Goal: Find specific page/section: Find specific page/section

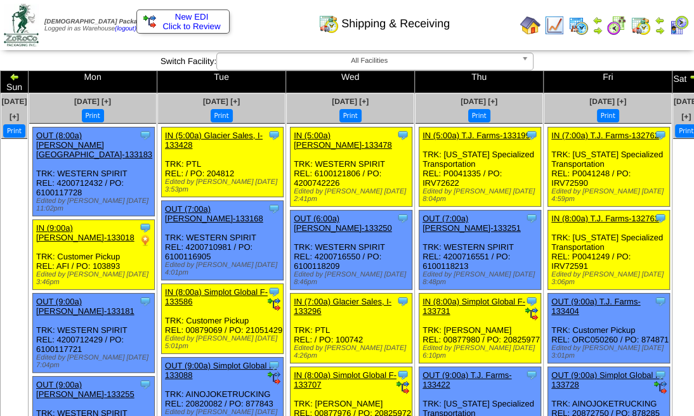
click at [689, 75] on img at bounding box center [694, 77] width 10 height 10
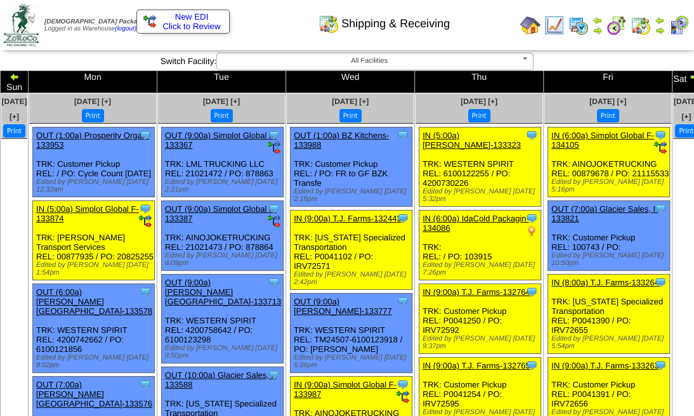
click at [663, 28] on img at bounding box center [660, 30] width 10 height 10
click at [20, 76] on img at bounding box center [15, 77] width 10 height 10
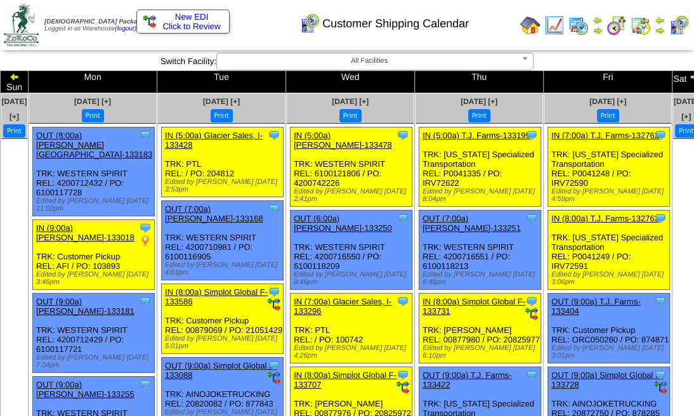
click at [689, 76] on img at bounding box center [694, 77] width 10 height 10
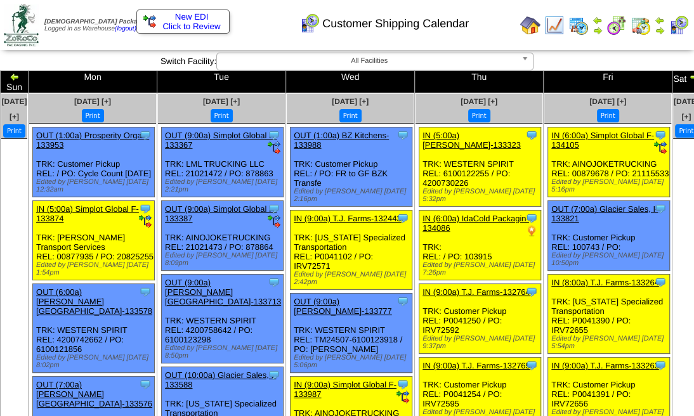
click at [531, 21] on div "Customer Shipping Calendar" at bounding box center [341, 19] width 397 height 35
click at [530, 27] on div "Customer Shipping Calendar" at bounding box center [341, 19] width 397 height 35
click at [658, 25] on img at bounding box center [660, 30] width 10 height 10
click at [15, 16] on img at bounding box center [21, 25] width 35 height 43
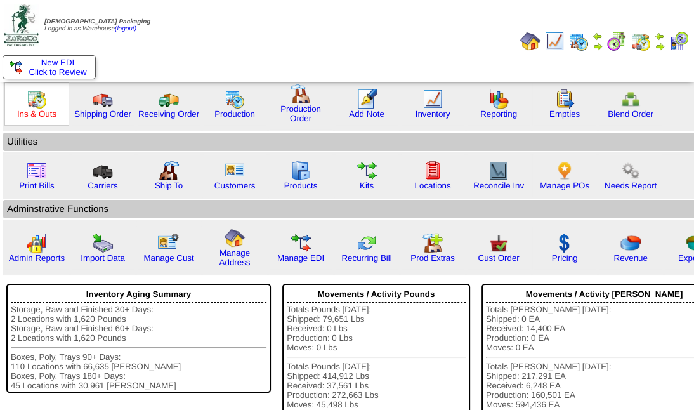
click at [27, 111] on link "Ins & Outs" at bounding box center [36, 114] width 39 height 10
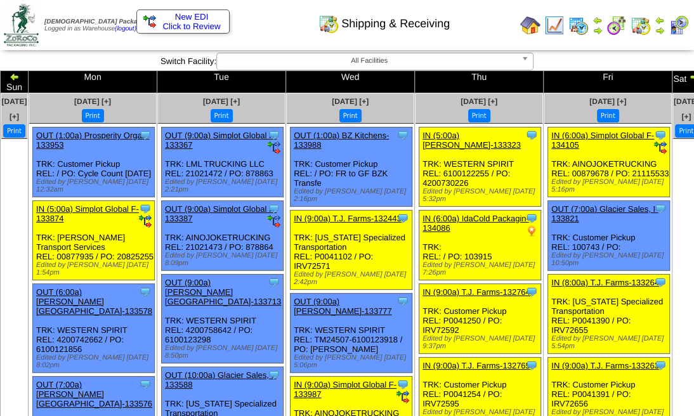
click at [689, 76] on img at bounding box center [694, 77] width 10 height 10
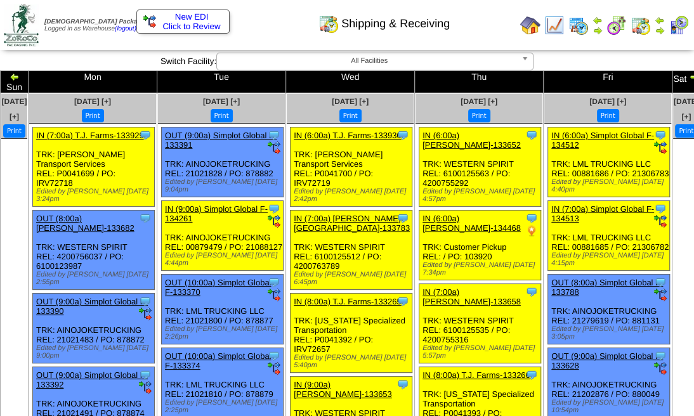
click at [689, 76] on img at bounding box center [694, 77] width 10 height 10
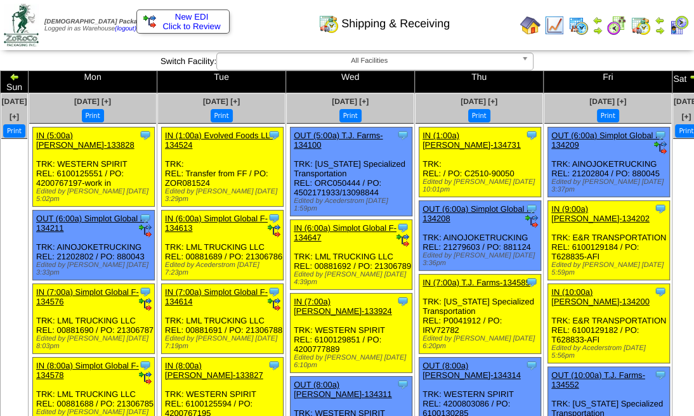
click at [20, 76] on img at bounding box center [15, 77] width 10 height 10
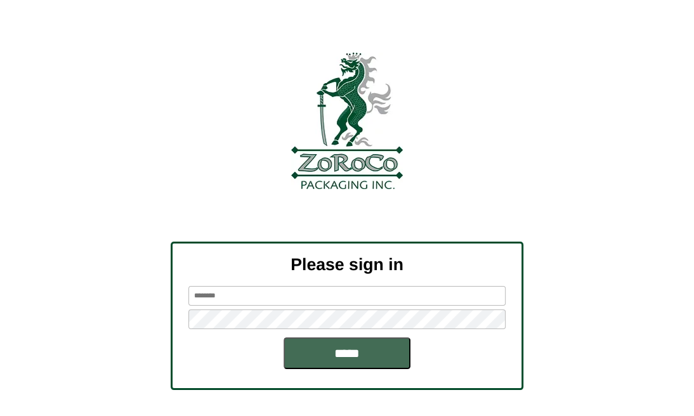
type input "*********"
click at [362, 352] on input "*****" at bounding box center [347, 354] width 127 height 32
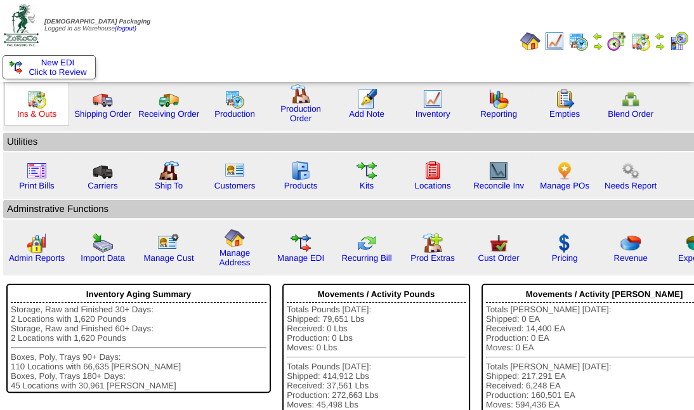
click at [30, 115] on link "Ins & Outs" at bounding box center [36, 114] width 39 height 10
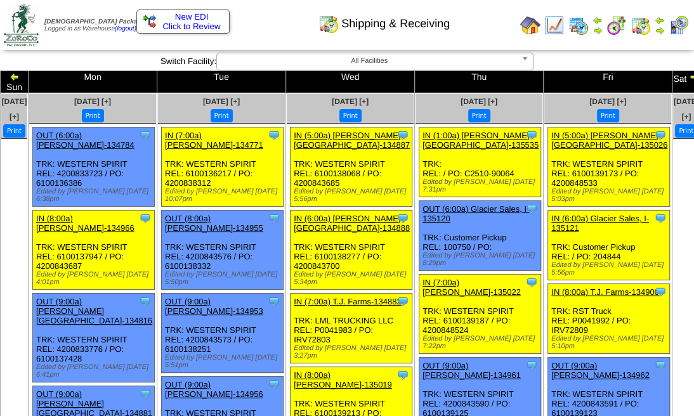
click at [20, 74] on img at bounding box center [15, 77] width 10 height 10
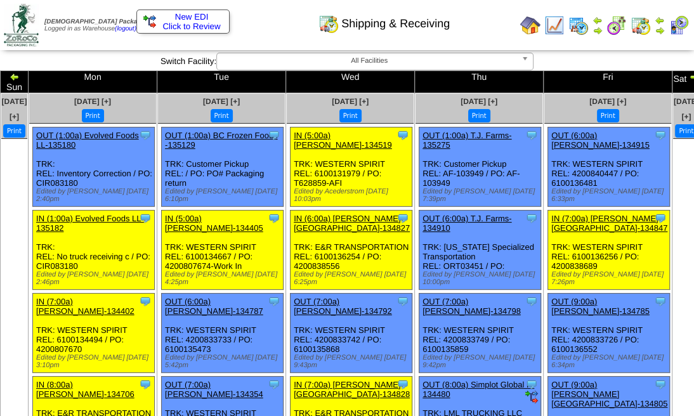
click at [20, 76] on img at bounding box center [15, 77] width 10 height 10
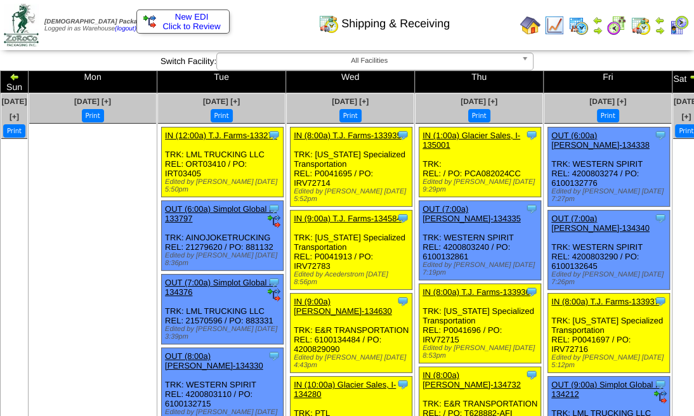
click at [20, 76] on img at bounding box center [15, 77] width 10 height 10
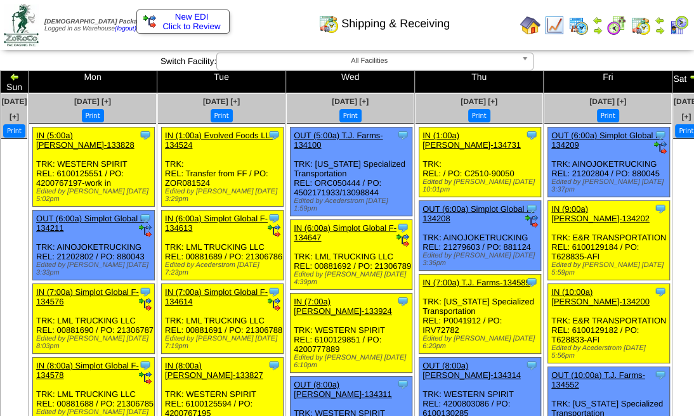
click at [20, 76] on img at bounding box center [15, 77] width 10 height 10
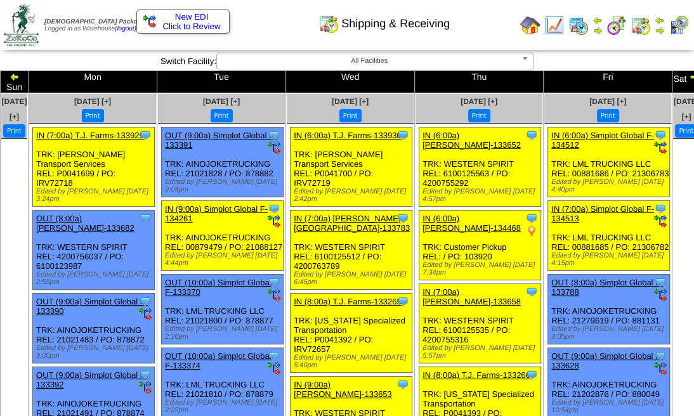
click at [20, 76] on img at bounding box center [15, 77] width 10 height 10
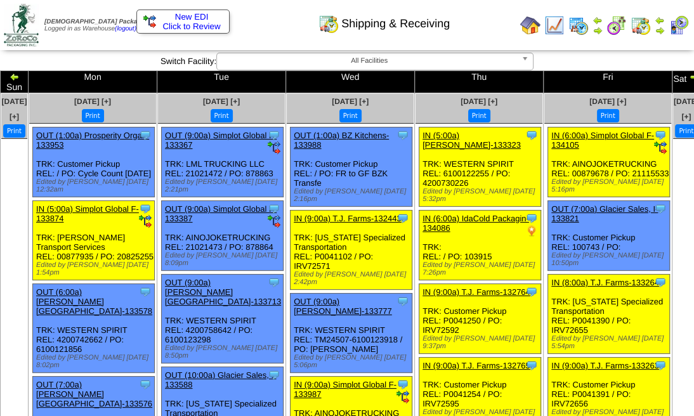
click at [678, 28] on img at bounding box center [679, 25] width 20 height 20
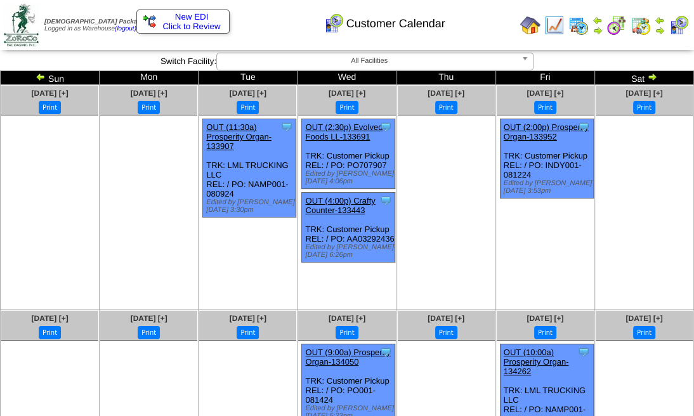
click at [18, 34] on img at bounding box center [21, 25] width 35 height 43
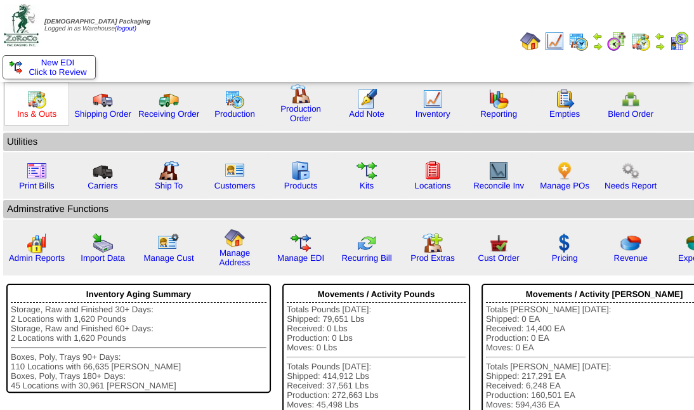
click at [36, 113] on link "Ins & Outs" at bounding box center [36, 114] width 39 height 10
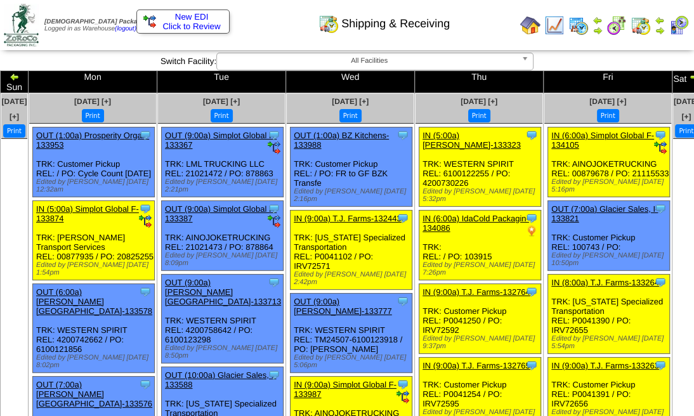
click at [527, 58] on b at bounding box center [527, 61] width 11 height 16
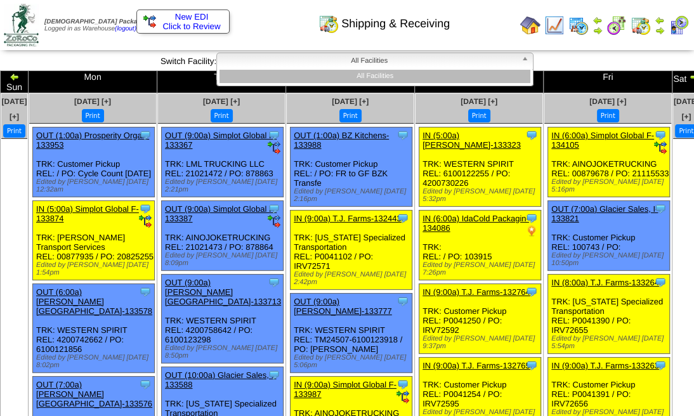
click at [496, 74] on li "All Facilities" at bounding box center [375, 76] width 311 height 13
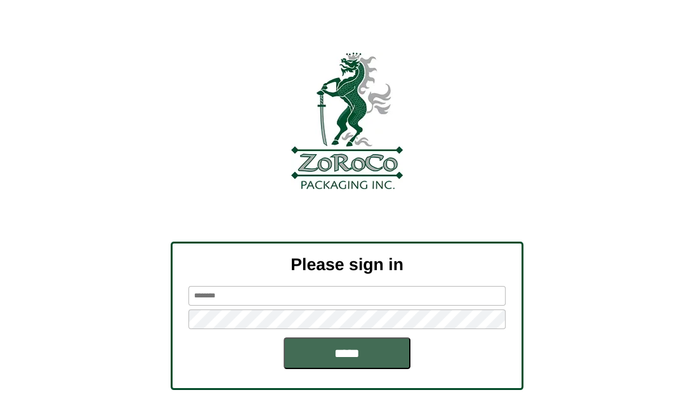
type input "*********"
click at [335, 362] on input "*****" at bounding box center [347, 354] width 127 height 32
click at [346, 351] on input "*****" at bounding box center [347, 354] width 127 height 32
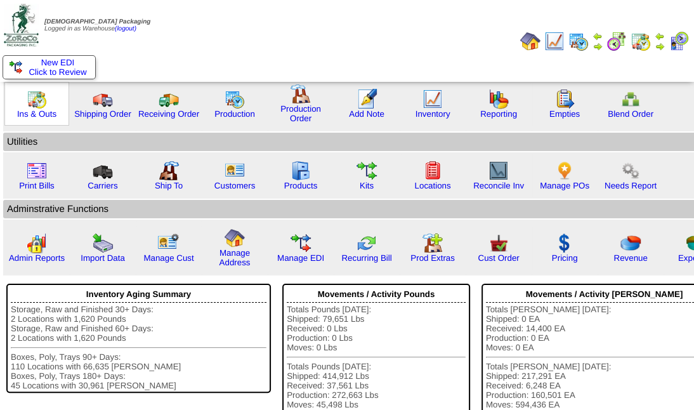
click at [37, 102] on img at bounding box center [37, 99] width 20 height 20
